Goal: Task Accomplishment & Management: Use online tool/utility

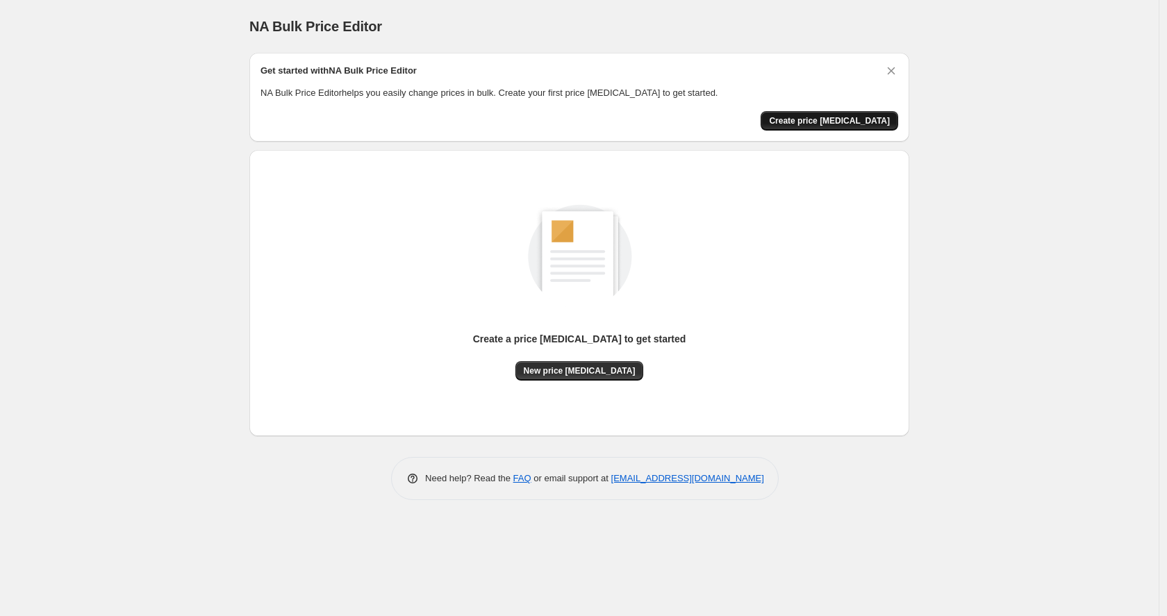
click at [821, 119] on span "Create price [MEDICAL_DATA]" at bounding box center [829, 120] width 121 height 11
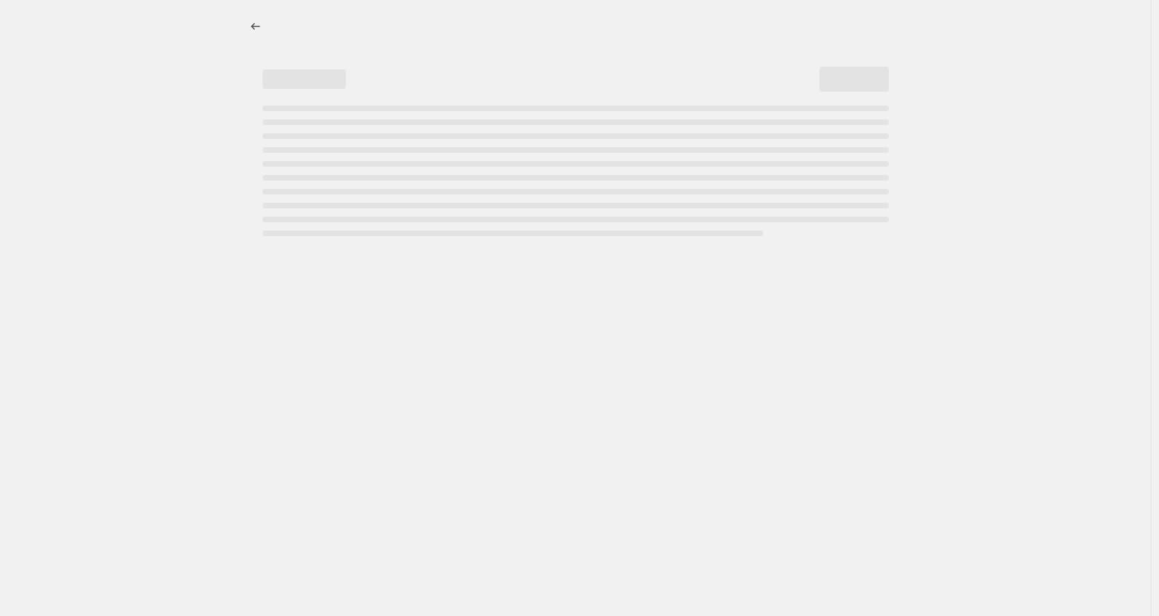
select select "percentage"
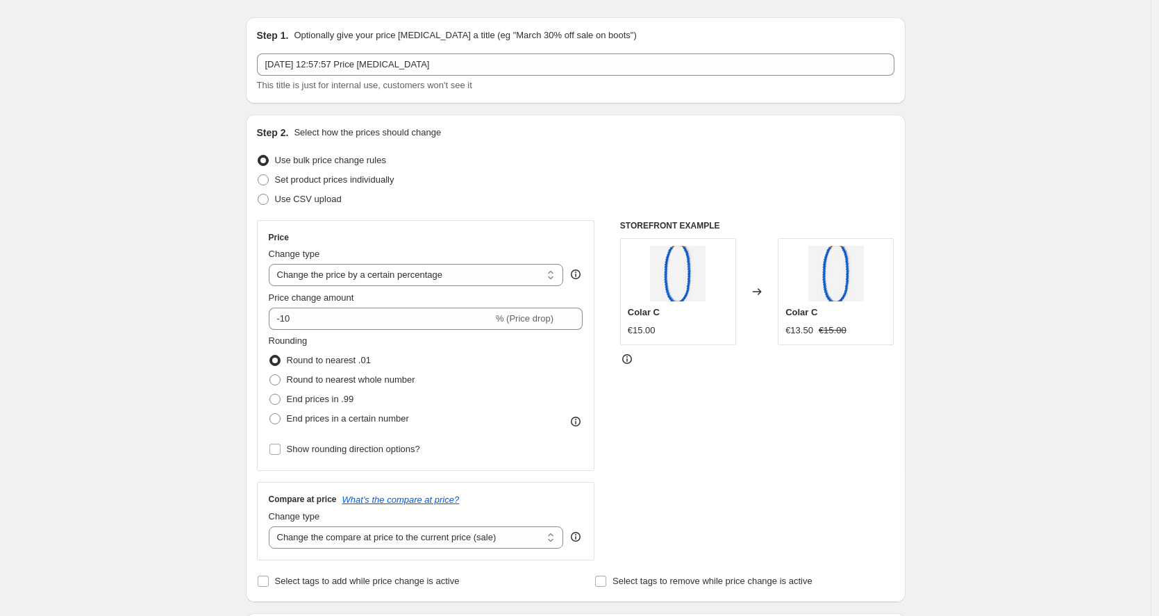
scroll to position [44, 0]
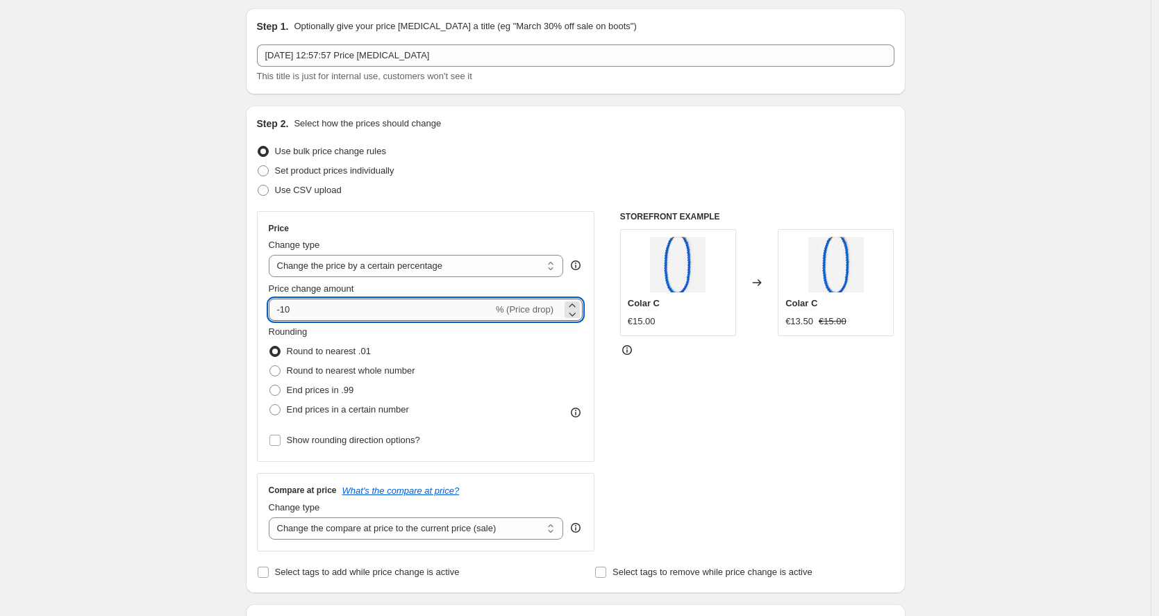
click at [331, 310] on input "-10" at bounding box center [381, 310] width 224 height 22
type input "-50"
click at [294, 372] on span "Round to nearest whole number" at bounding box center [351, 370] width 128 height 10
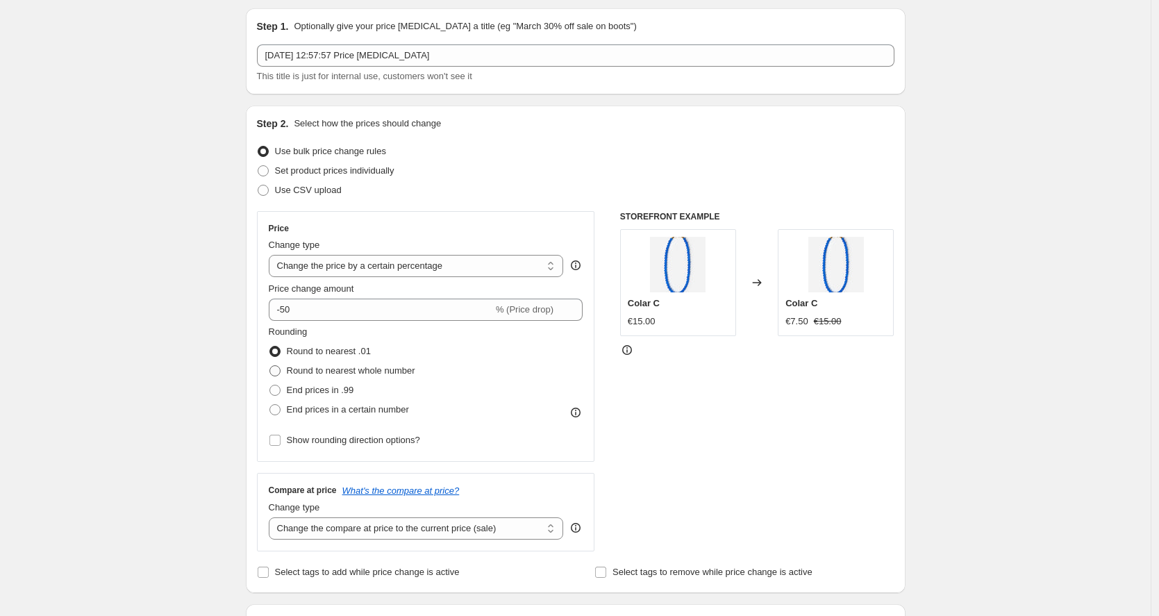
click at [270, 366] on input "Round to nearest whole number" at bounding box center [269, 365] width 1 height 1
radio input "true"
click at [306, 352] on span "Round to nearest .01" at bounding box center [329, 351] width 84 height 10
click at [270, 346] on input "Round to nearest .01" at bounding box center [269, 346] width 1 height 1
radio input "true"
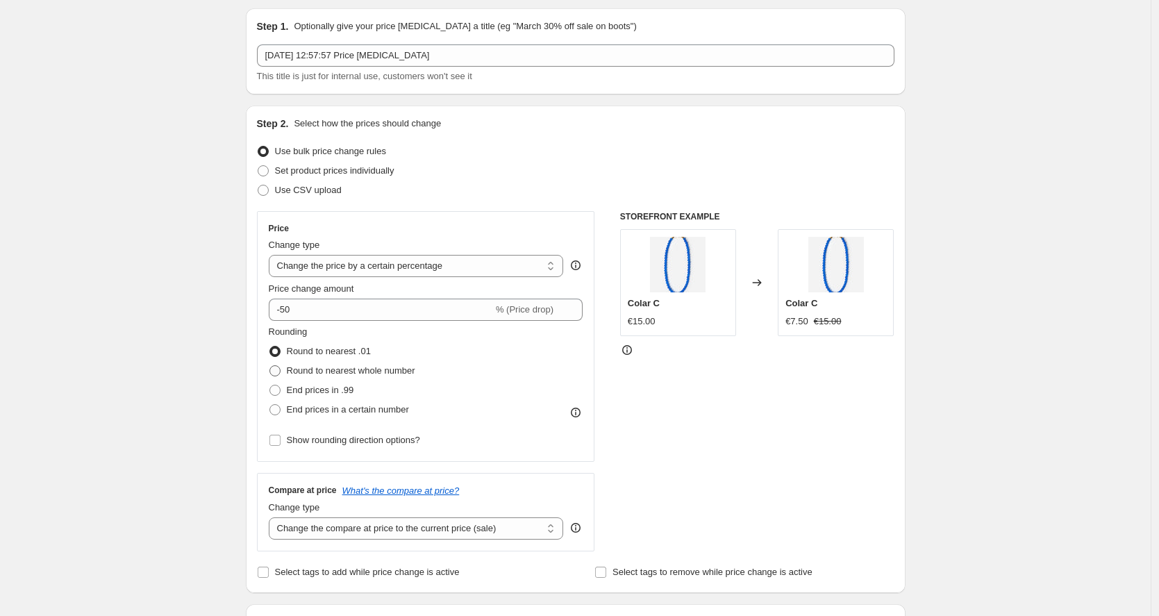
click at [295, 369] on span "Round to nearest whole number" at bounding box center [351, 370] width 128 height 10
click at [270, 366] on input "Round to nearest whole number" at bounding box center [269, 365] width 1 height 1
radio input "true"
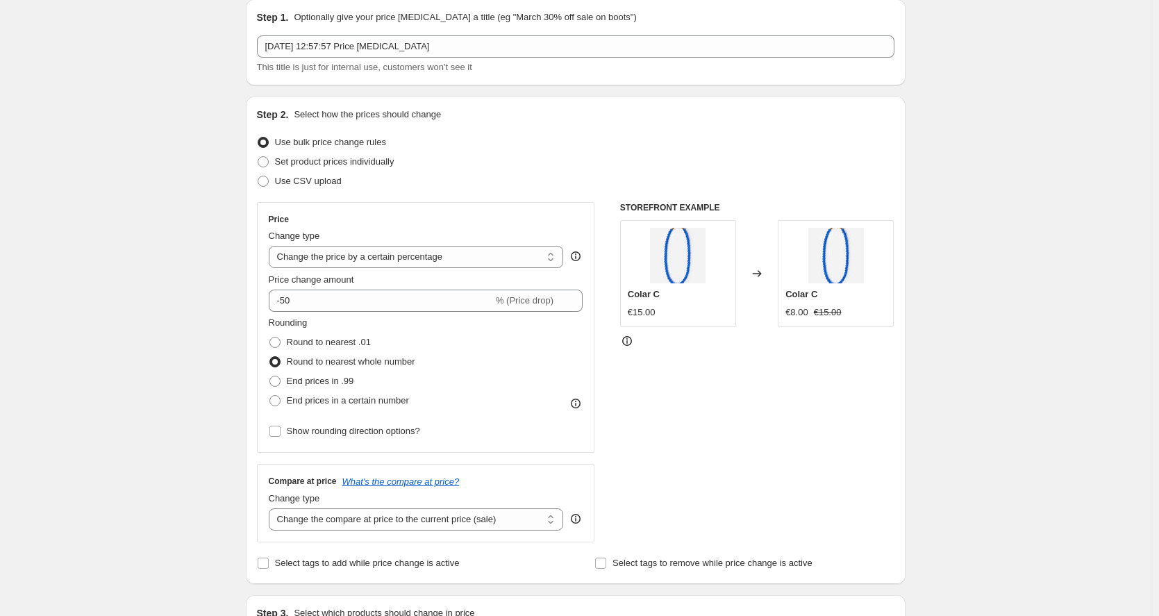
scroll to position [62, 0]
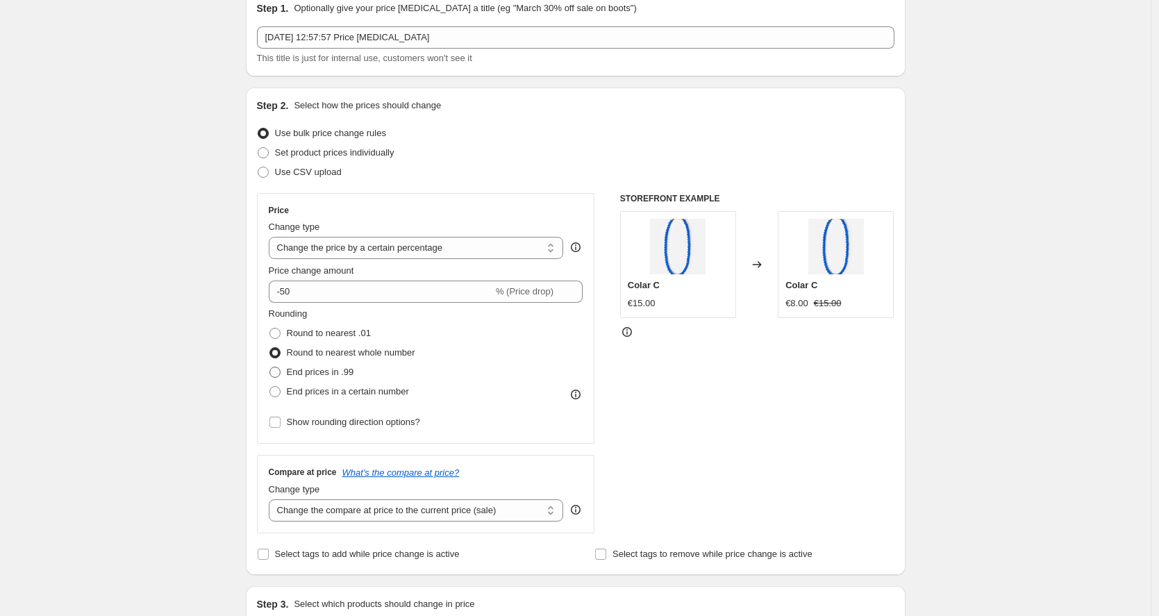
click at [288, 369] on label "End prices in .99" at bounding box center [311, 371] width 85 height 19
click at [270, 367] on input "End prices in .99" at bounding box center [269, 367] width 1 height 1
radio input "true"
click at [288, 349] on label "Round to nearest whole number" at bounding box center [342, 352] width 147 height 19
click at [270, 348] on input "Round to nearest whole number" at bounding box center [269, 347] width 1 height 1
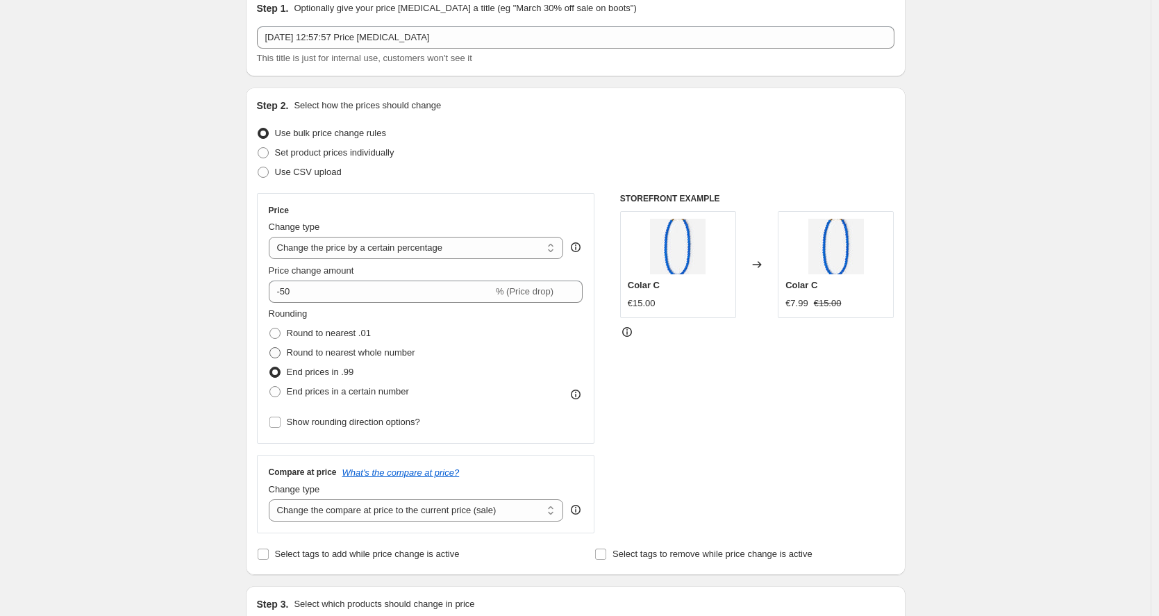
radio input "true"
click at [288, 369] on label "End prices in .99" at bounding box center [311, 371] width 85 height 19
click at [270, 367] on input "End prices in .99" at bounding box center [269, 367] width 1 height 1
radio input "true"
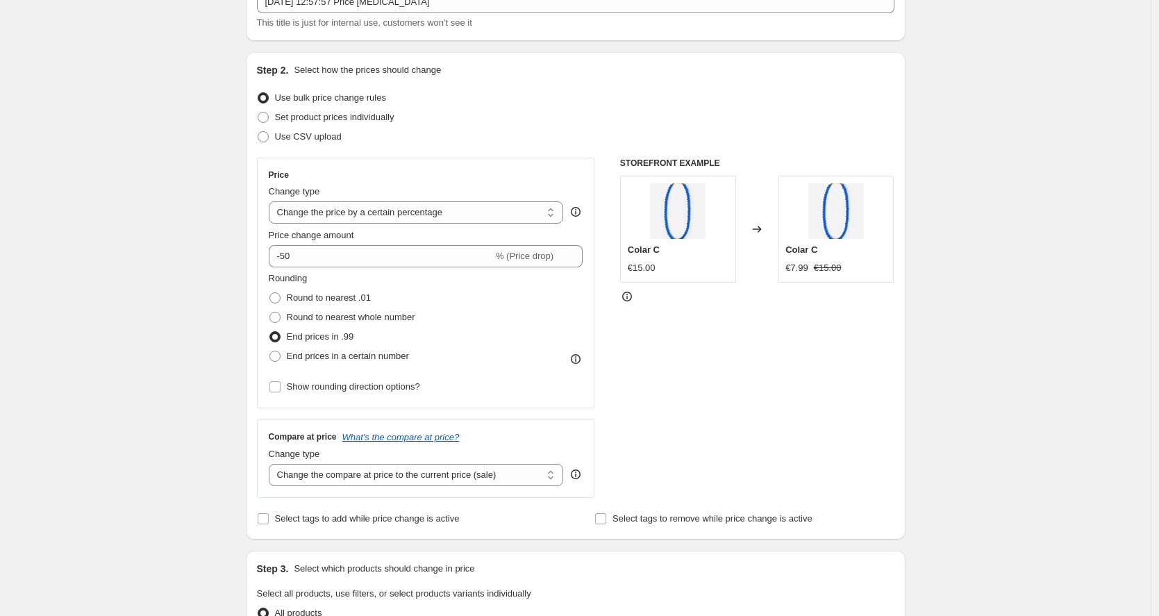
scroll to position [107, 0]
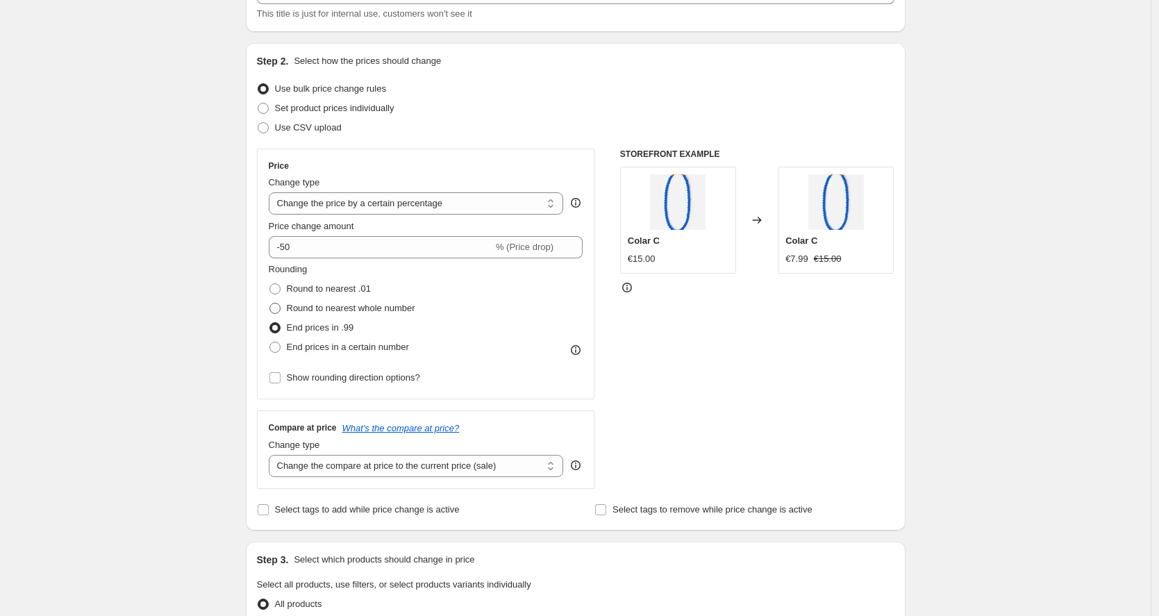
click at [296, 309] on span "Round to nearest whole number" at bounding box center [351, 308] width 128 height 10
click at [270, 303] on input "Round to nearest whole number" at bounding box center [269, 303] width 1 height 1
radio input "true"
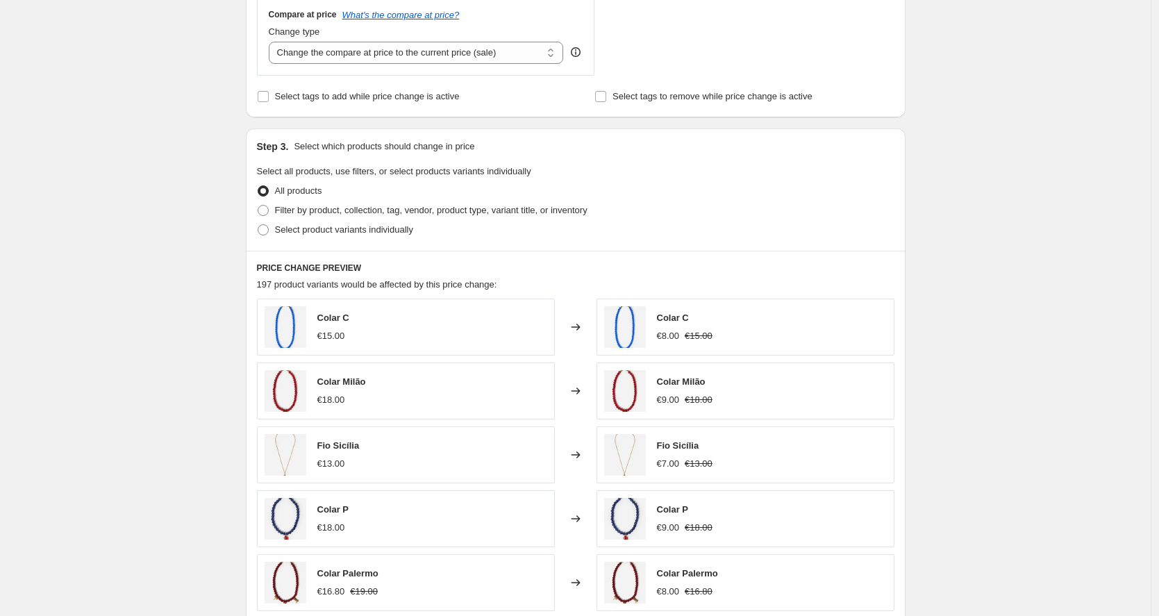
scroll to position [714, 0]
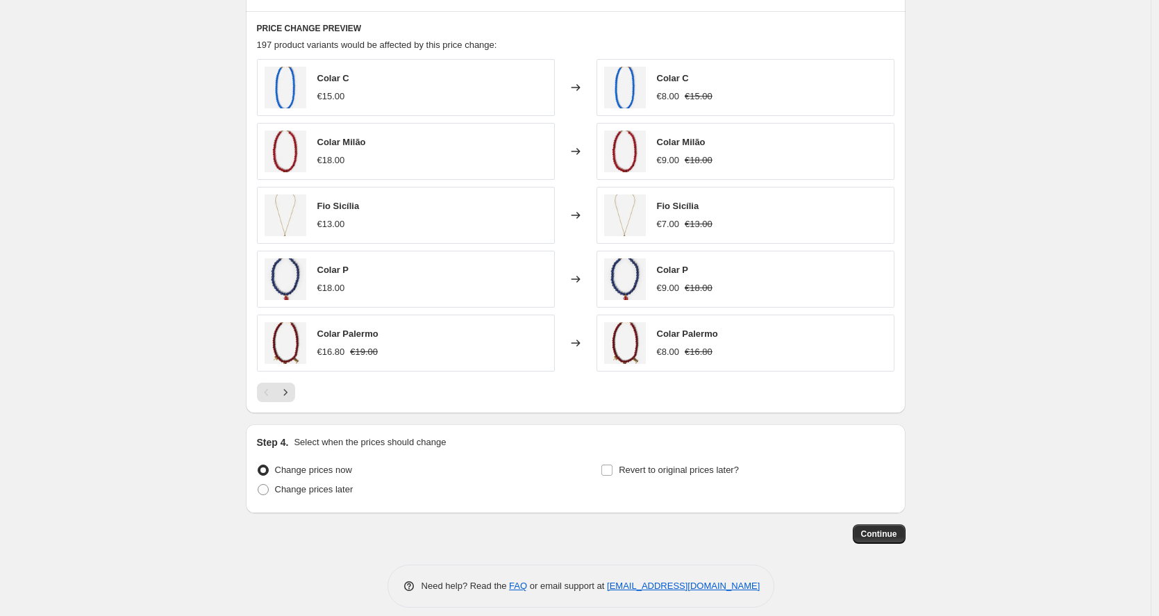
scroll to position [769, 0]
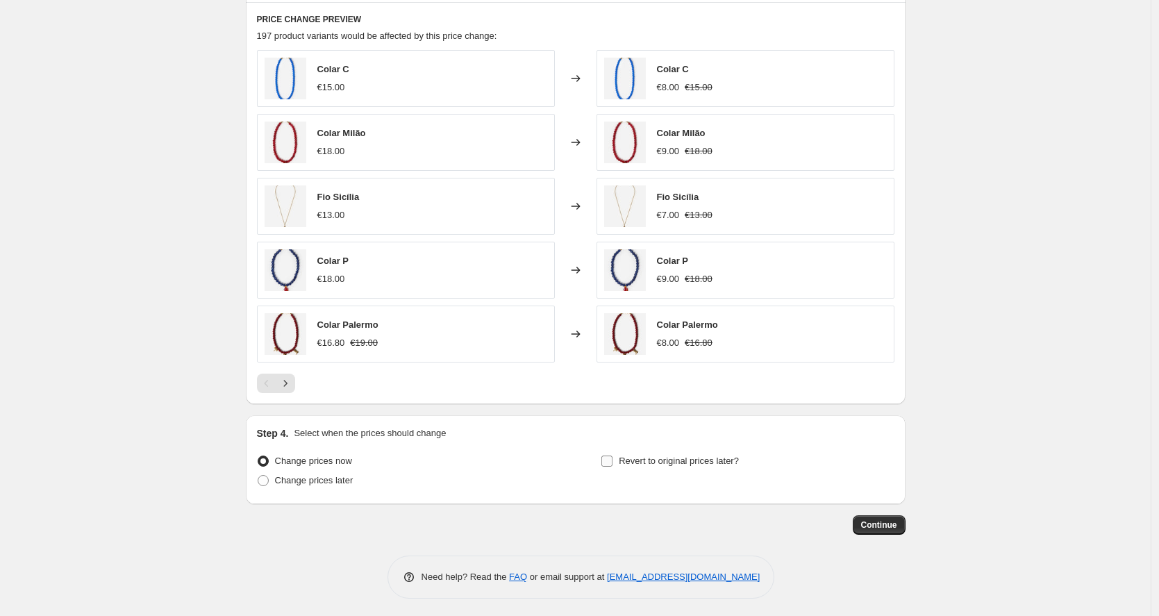
click at [651, 462] on span "Revert to original prices later?" at bounding box center [679, 460] width 120 height 10
click at [612, 462] on input "Revert to original prices later?" at bounding box center [606, 460] width 11 height 11
checkbox input "true"
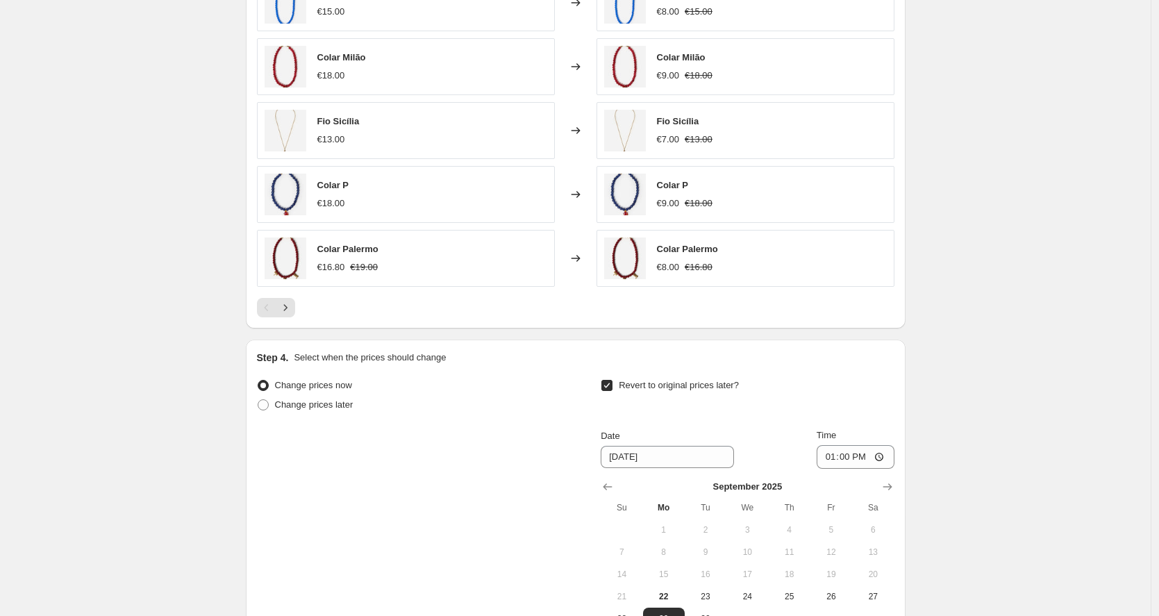
scroll to position [916, 0]
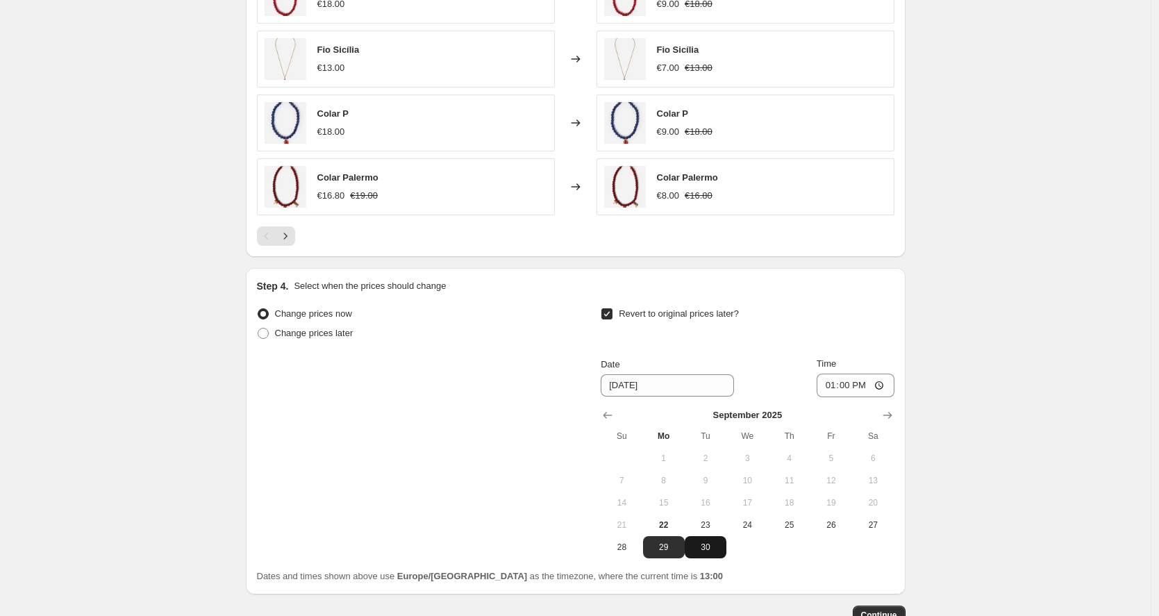
click at [708, 549] on span "30" at bounding box center [705, 547] width 31 height 11
type input "[DATE]"
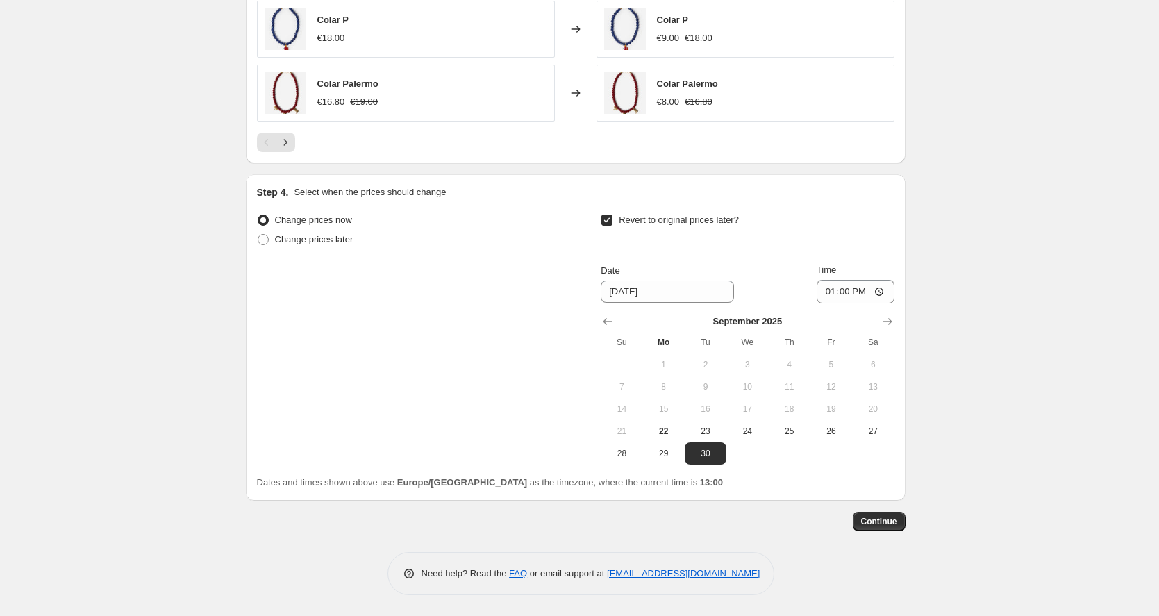
click at [902, 526] on button "Continue" at bounding box center [879, 521] width 53 height 19
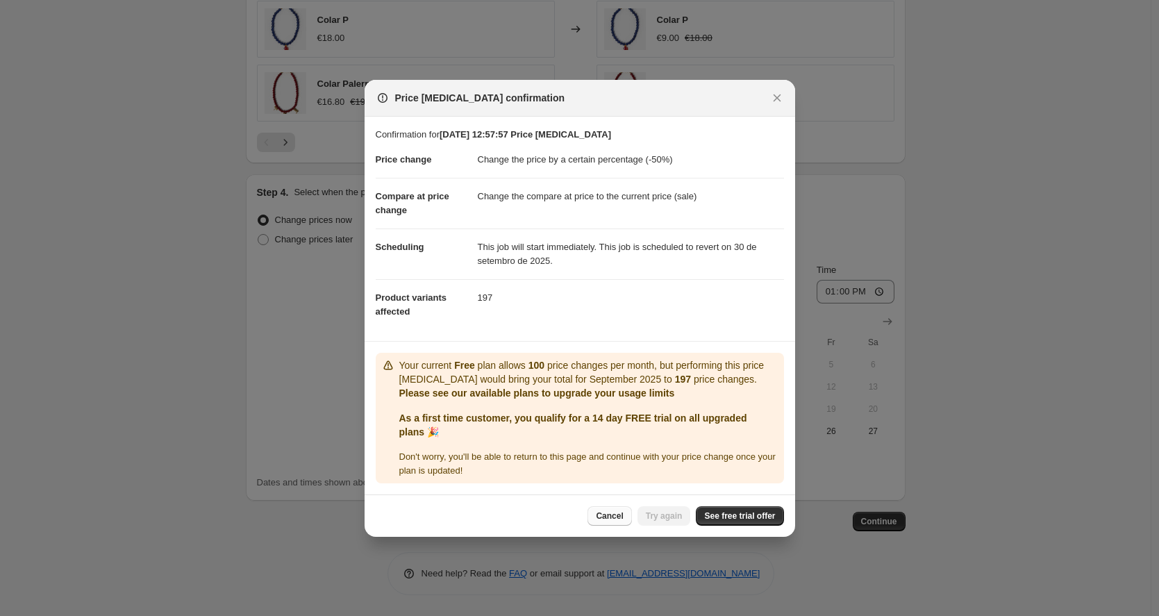
click at [604, 517] on span "Cancel" at bounding box center [609, 515] width 27 height 11
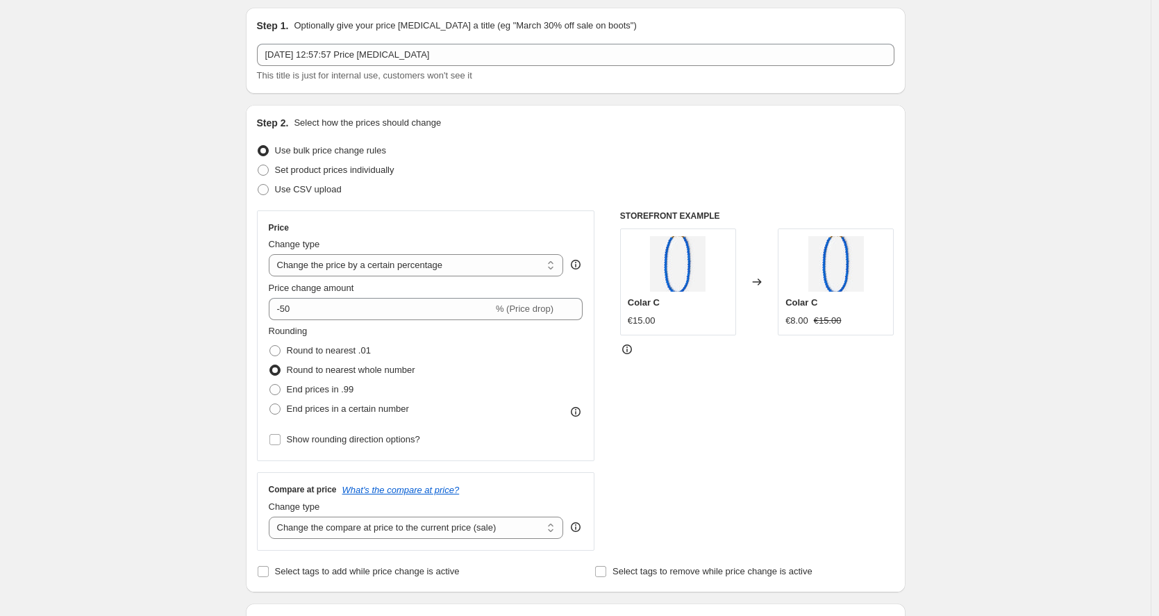
scroll to position [0, 0]
